Goal: Task Accomplishment & Management: Manage account settings

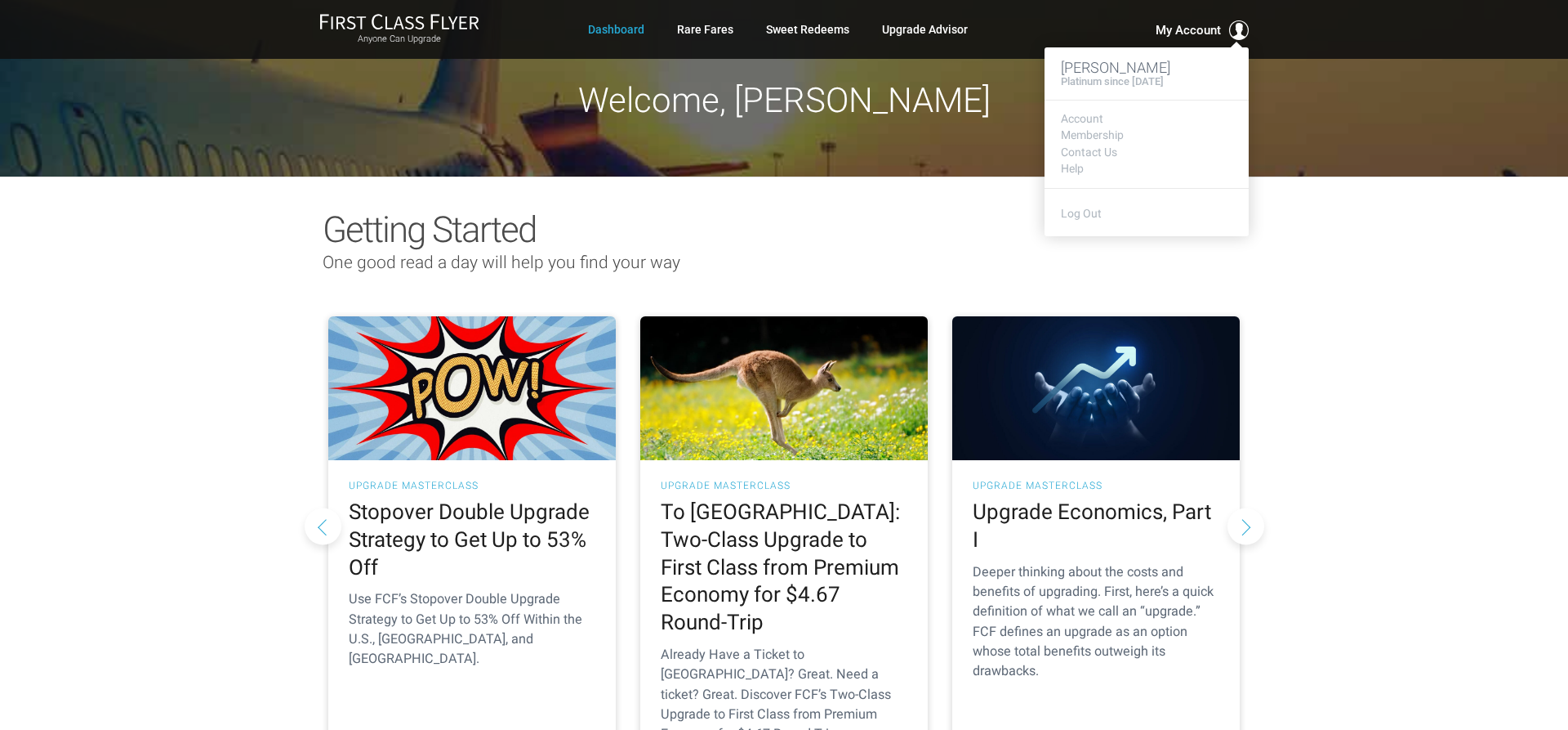
click at [1196, 29] on span "My Account" at bounding box center [1188, 30] width 65 height 19
click at [1084, 123] on link "Account" at bounding box center [1146, 118] width 172 height 12
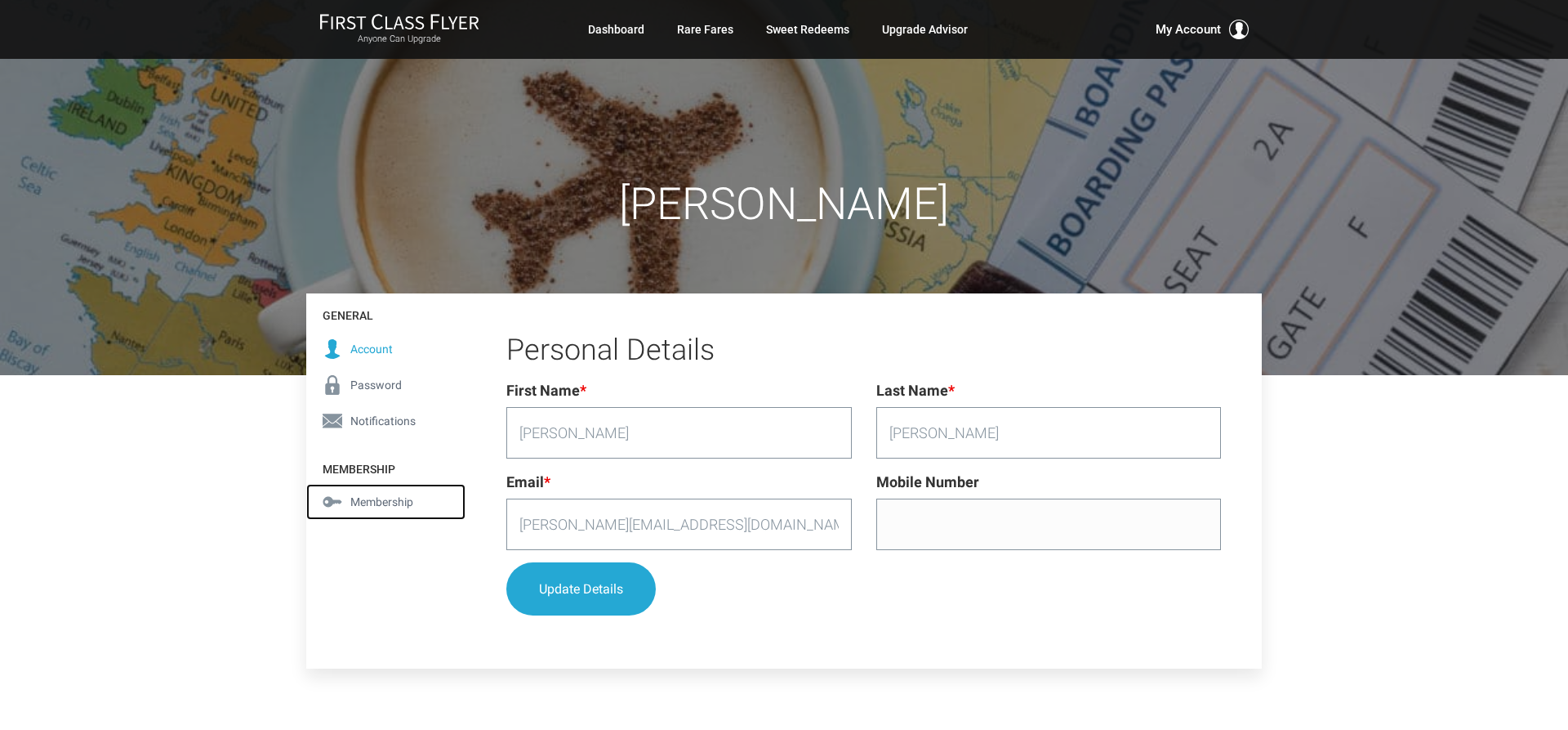
click at [375, 497] on span "Membership" at bounding box center [382, 501] width 63 height 18
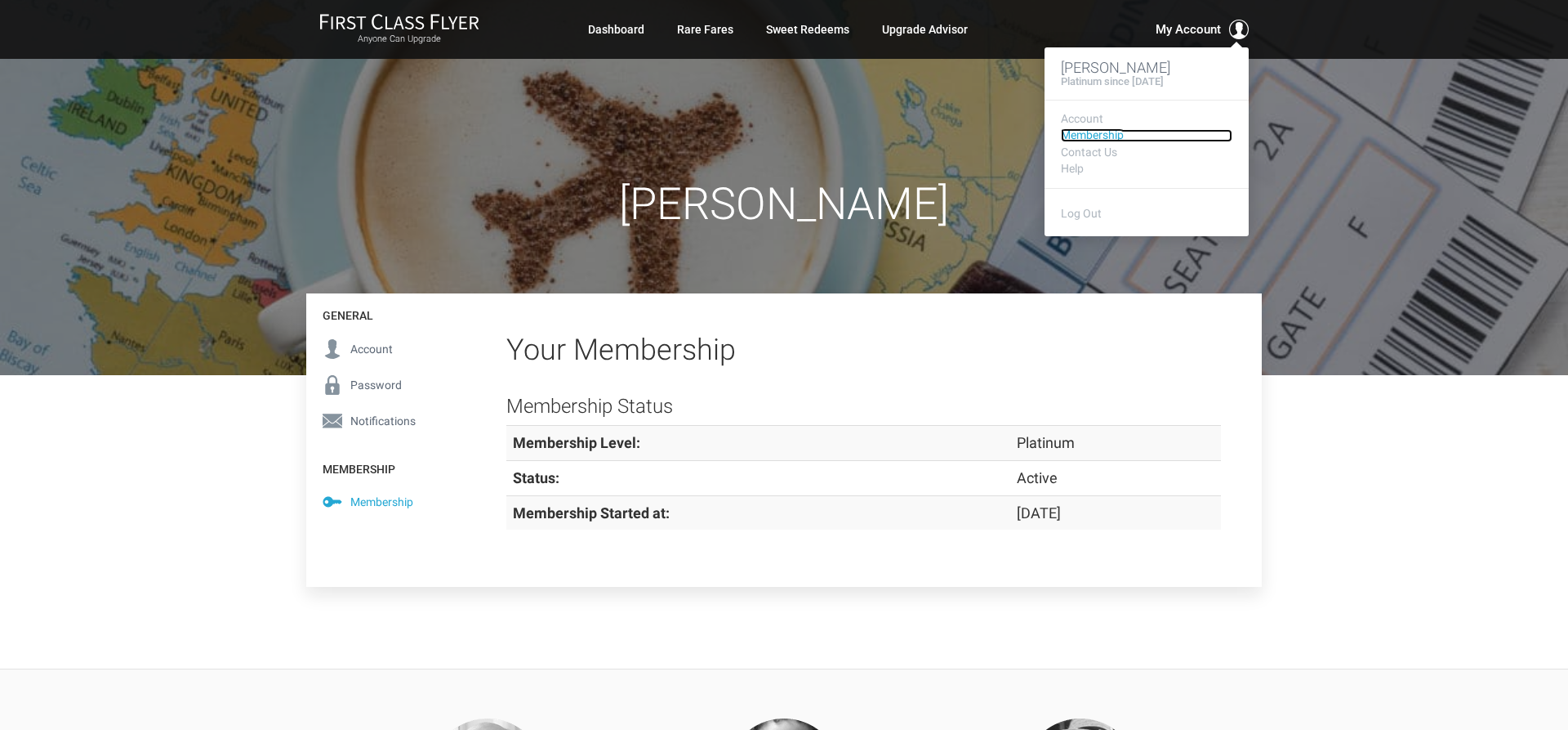
click at [1107, 137] on link "Membership" at bounding box center [1146, 135] width 172 height 12
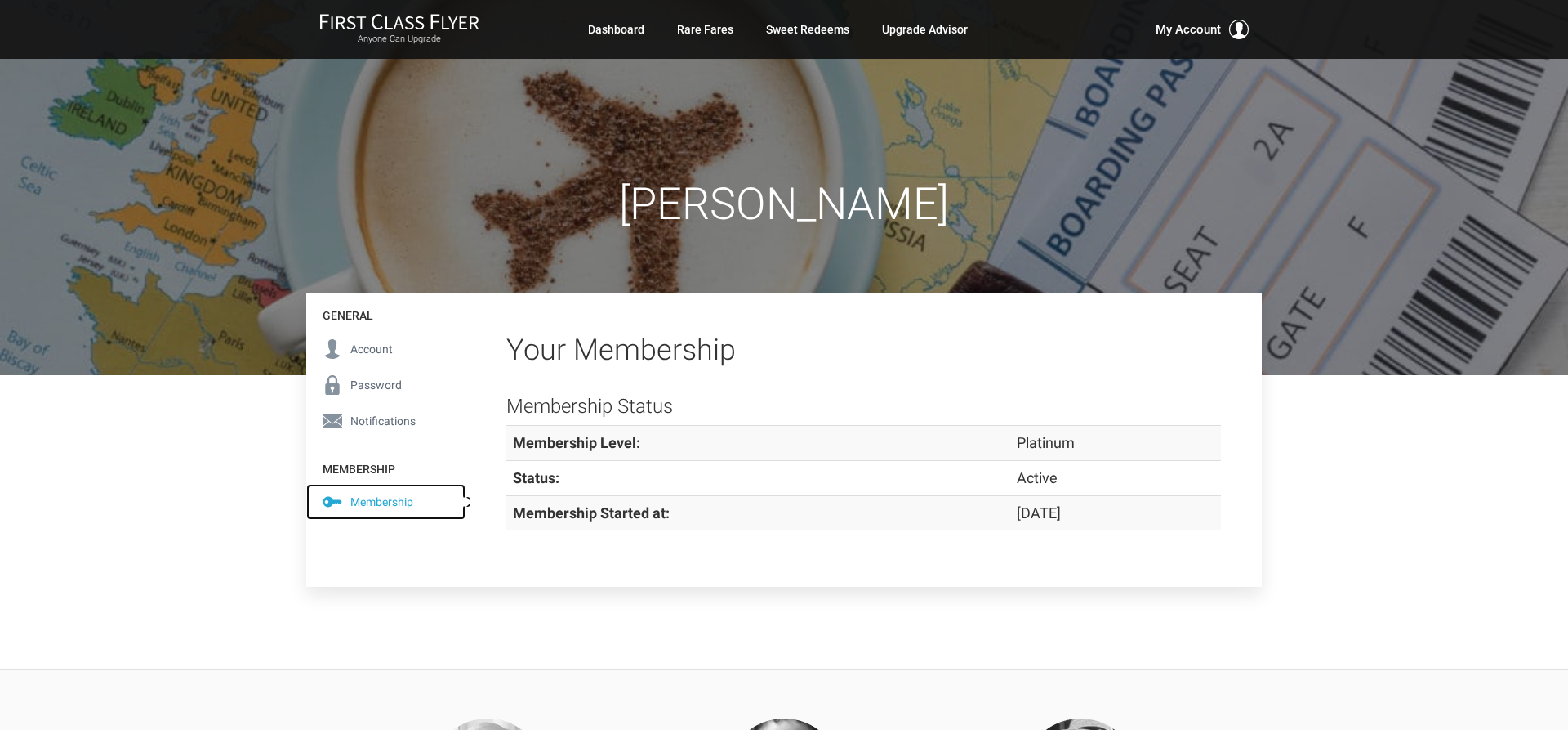
click at [386, 503] on span "Membership" at bounding box center [382, 501] width 63 height 18
